Goal: Find specific page/section: Find specific page/section

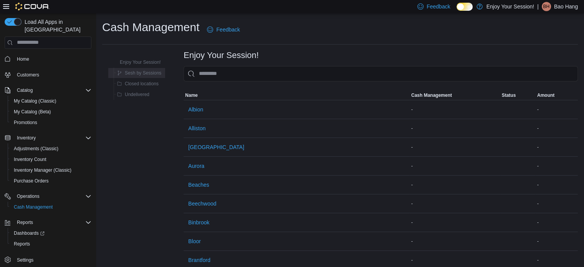
click at [159, 72] on span "Sesh by Sessions" at bounding box center [143, 73] width 36 height 6
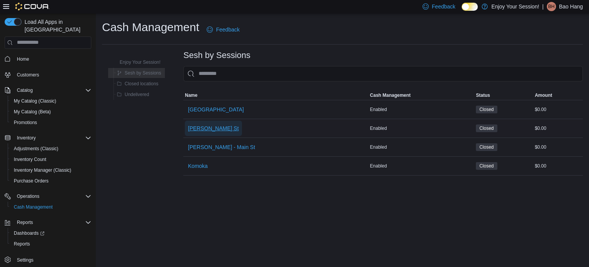
click at [208, 132] on span "[PERSON_NAME] St" at bounding box center [213, 127] width 51 height 15
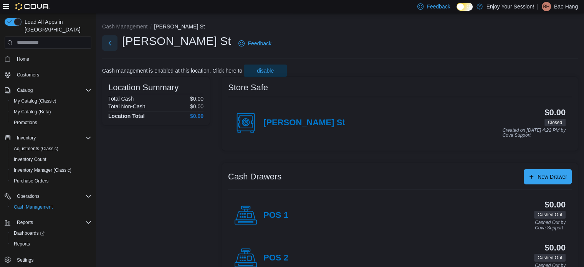
click at [109, 37] on button "Next" at bounding box center [109, 42] width 15 height 15
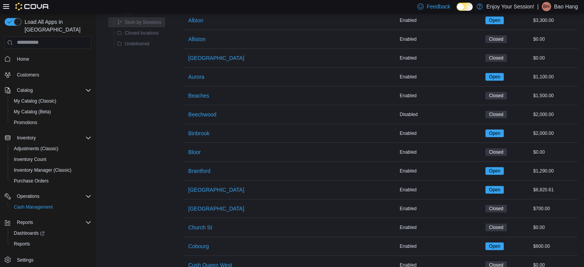
scroll to position [153, 0]
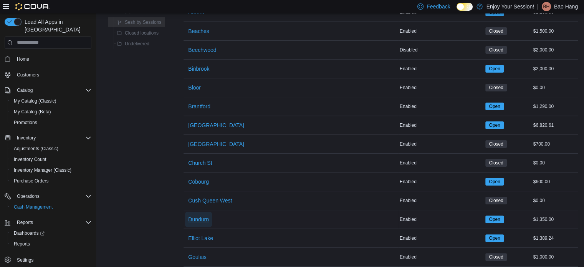
click at [206, 221] on span "Dundurn" at bounding box center [198, 219] width 21 height 8
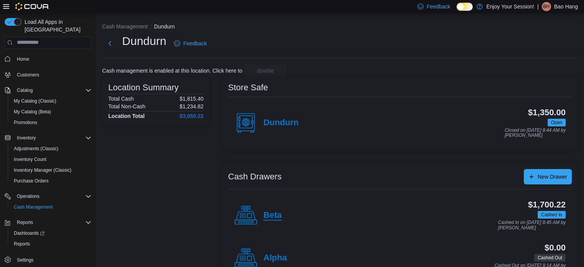
click at [271, 219] on h4 "Beta" at bounding box center [272, 215] width 18 height 10
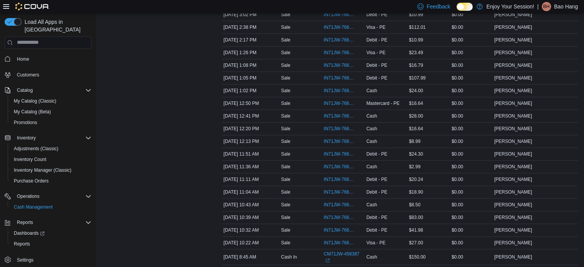
scroll to position [574, 0]
